Goal: Task Accomplishment & Management: Manage account settings

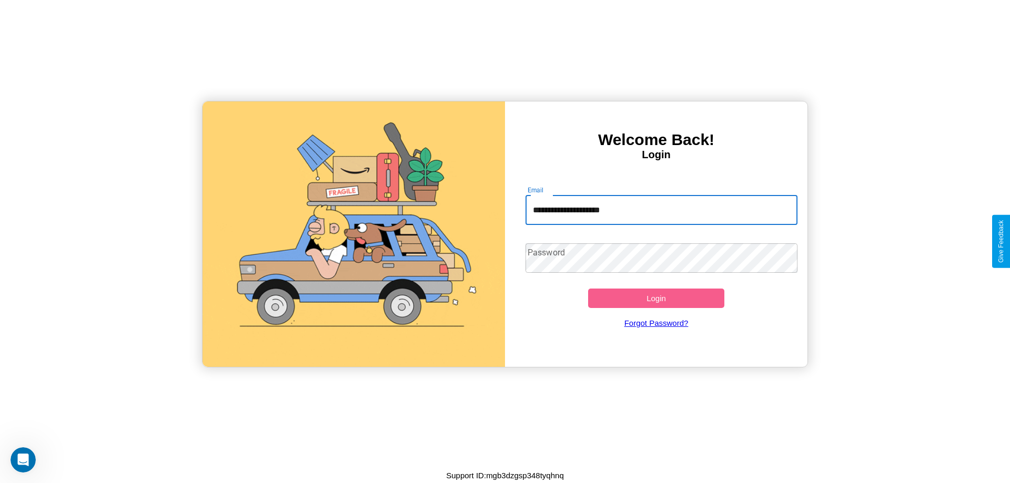
type input "**********"
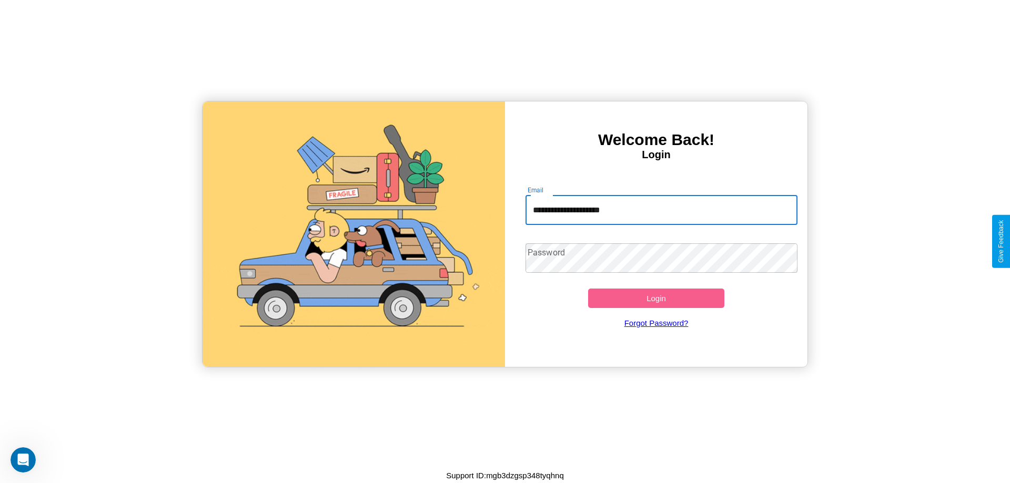
click at [656, 298] on button "Login" at bounding box center [656, 298] width 136 height 19
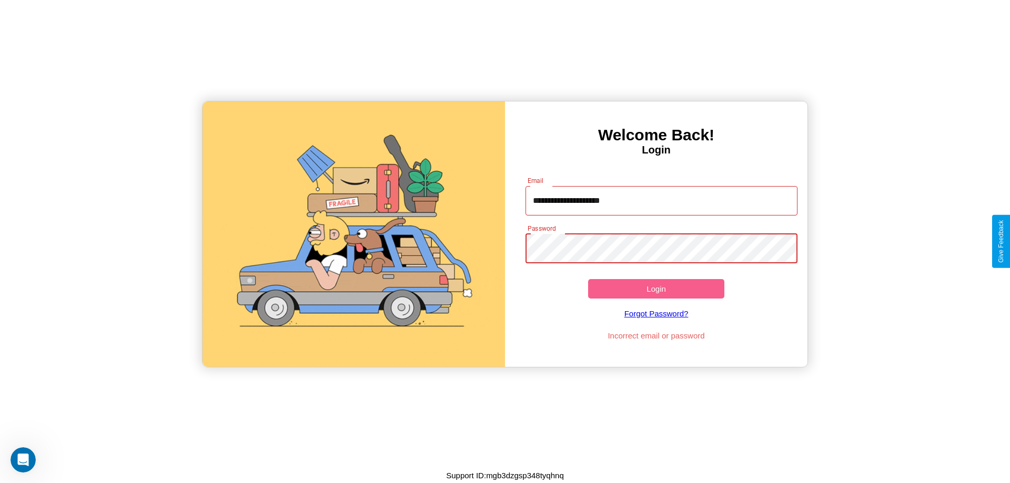
click at [656, 289] on button "Login" at bounding box center [656, 288] width 136 height 19
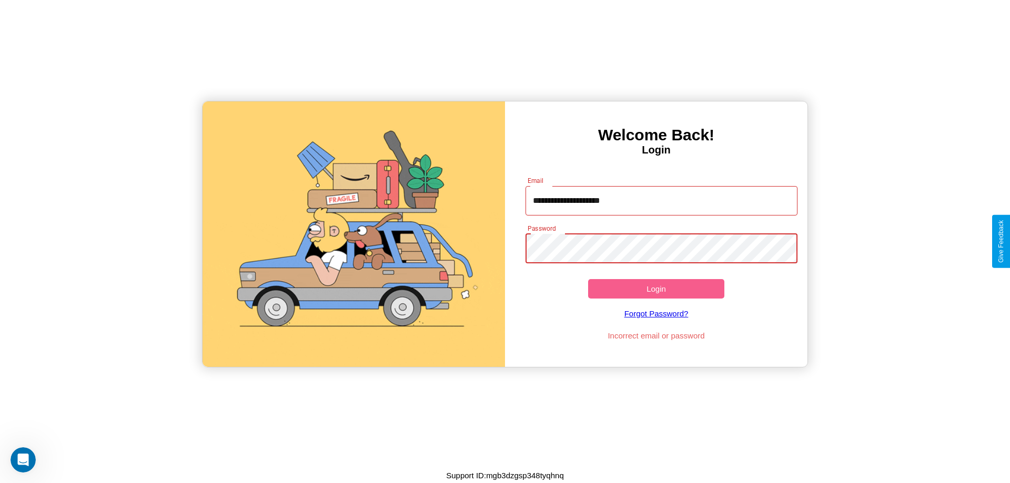
click at [656, 289] on button "Login" at bounding box center [656, 288] width 136 height 19
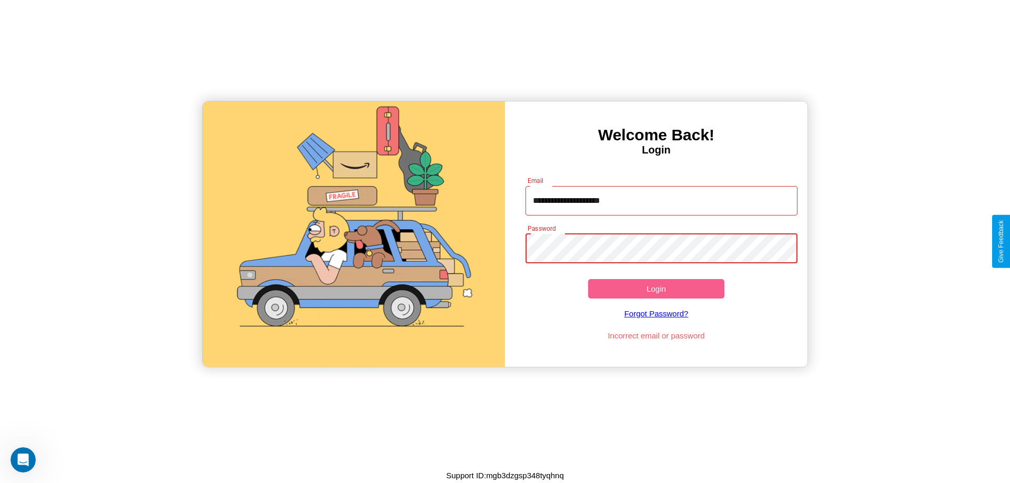
click at [656, 289] on button "Login" at bounding box center [656, 288] width 136 height 19
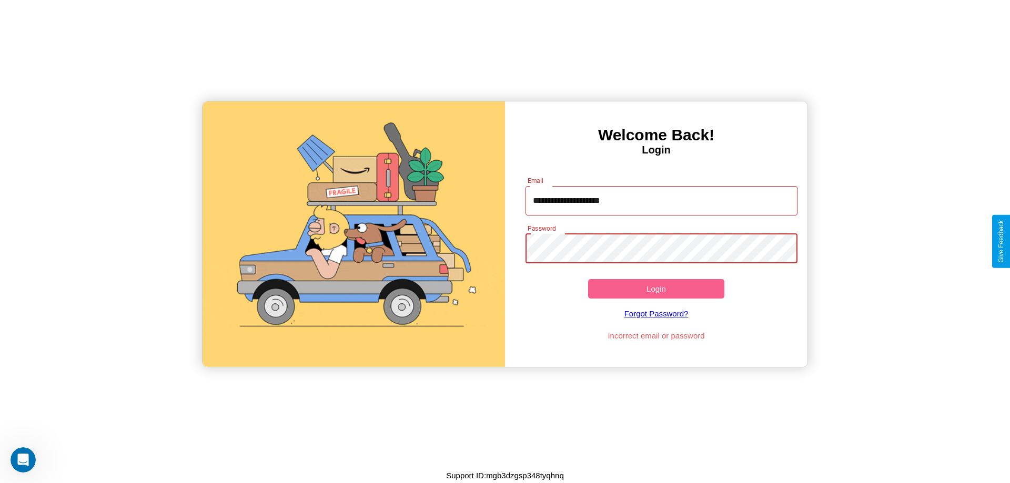
click at [656, 289] on button "Login" at bounding box center [656, 288] width 136 height 19
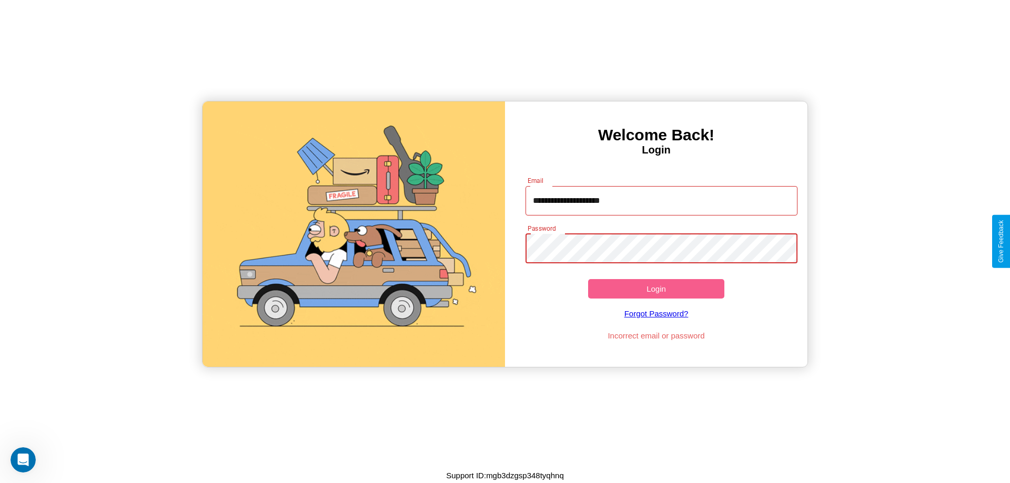
click at [656, 289] on button "Login" at bounding box center [656, 288] width 136 height 19
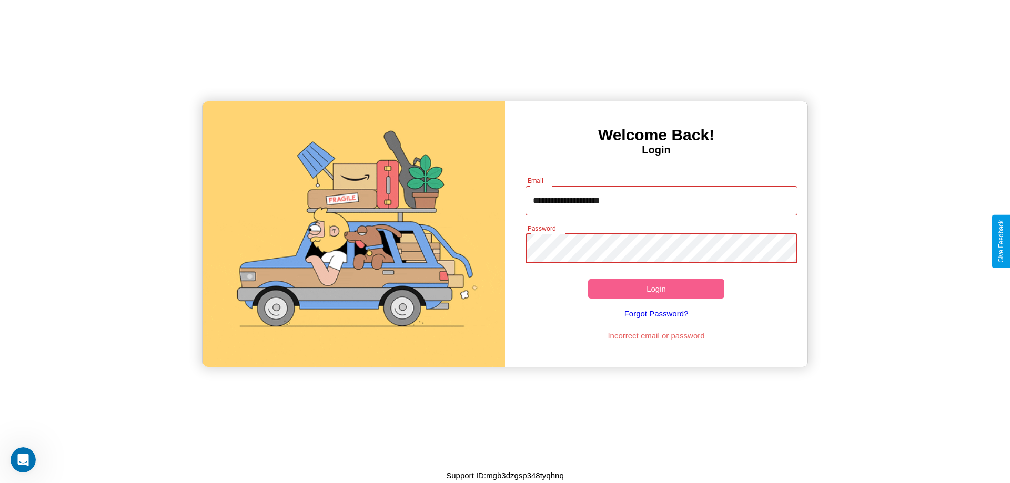
click at [656, 289] on button "Login" at bounding box center [656, 288] width 136 height 19
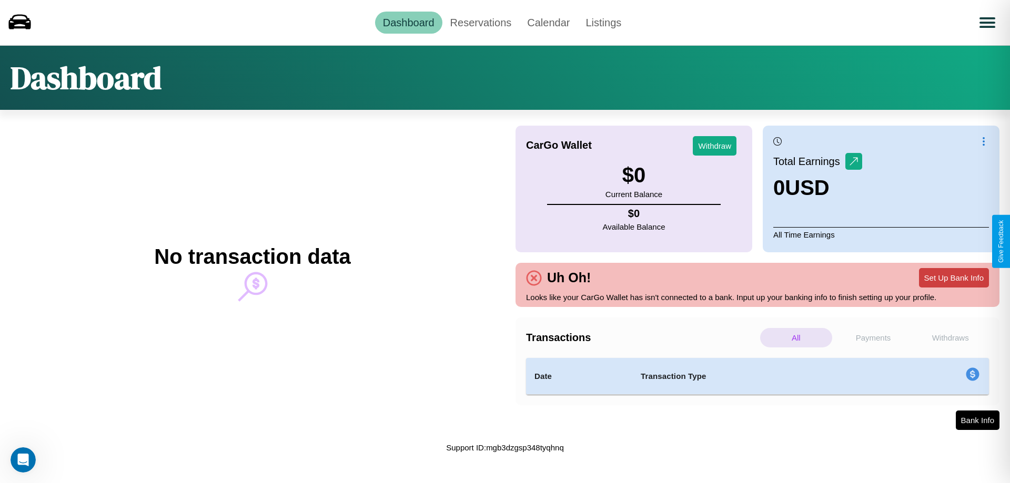
click at [954, 278] on button "Set Up Bank Info" at bounding box center [954, 277] width 70 height 19
